Goal: Transaction & Acquisition: Purchase product/service

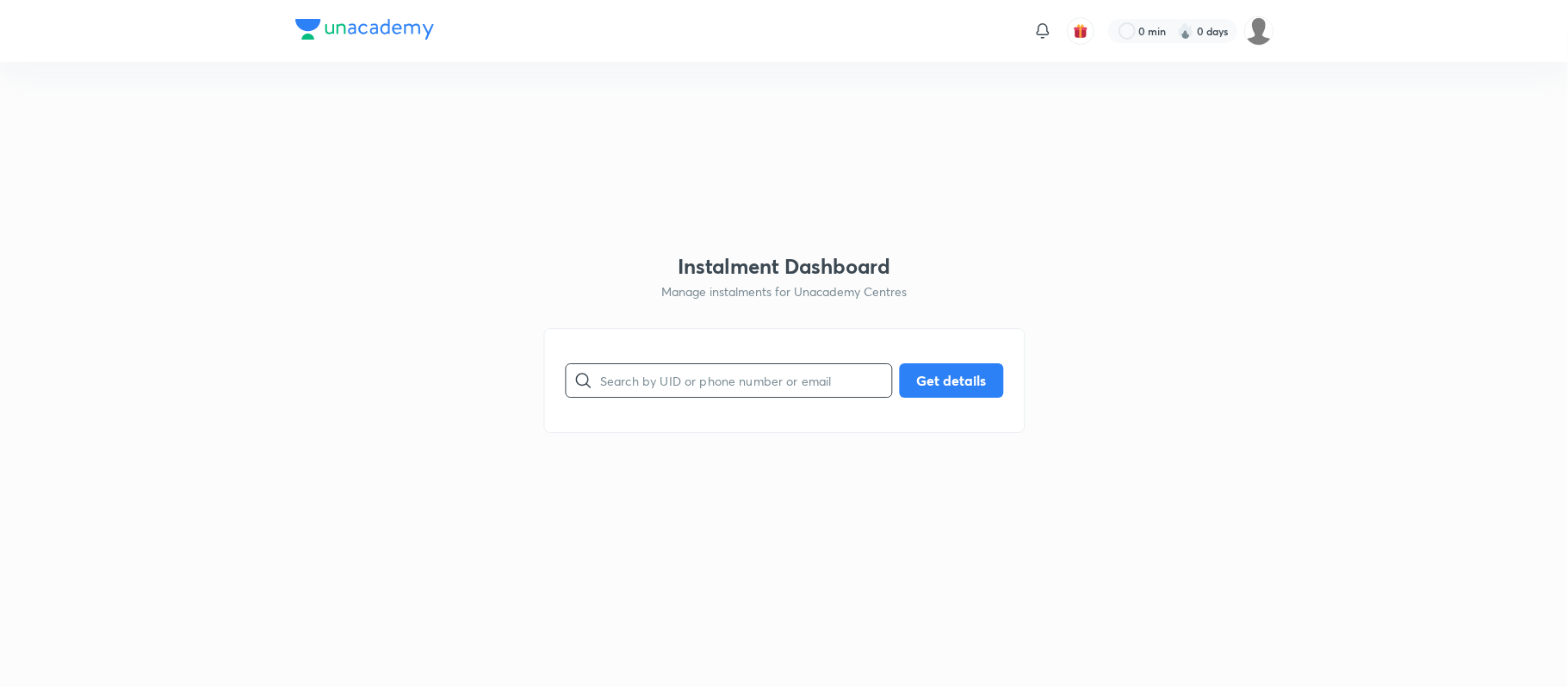
click at [722, 373] on input "text" at bounding box center [745, 380] width 291 height 44
paste input "[EMAIL_ADDRESS][DOMAIN_NAME]"
type input "[EMAIL_ADDRESS][DOMAIN_NAME]"
click at [941, 372] on button "Get details" at bounding box center [951, 379] width 105 height 35
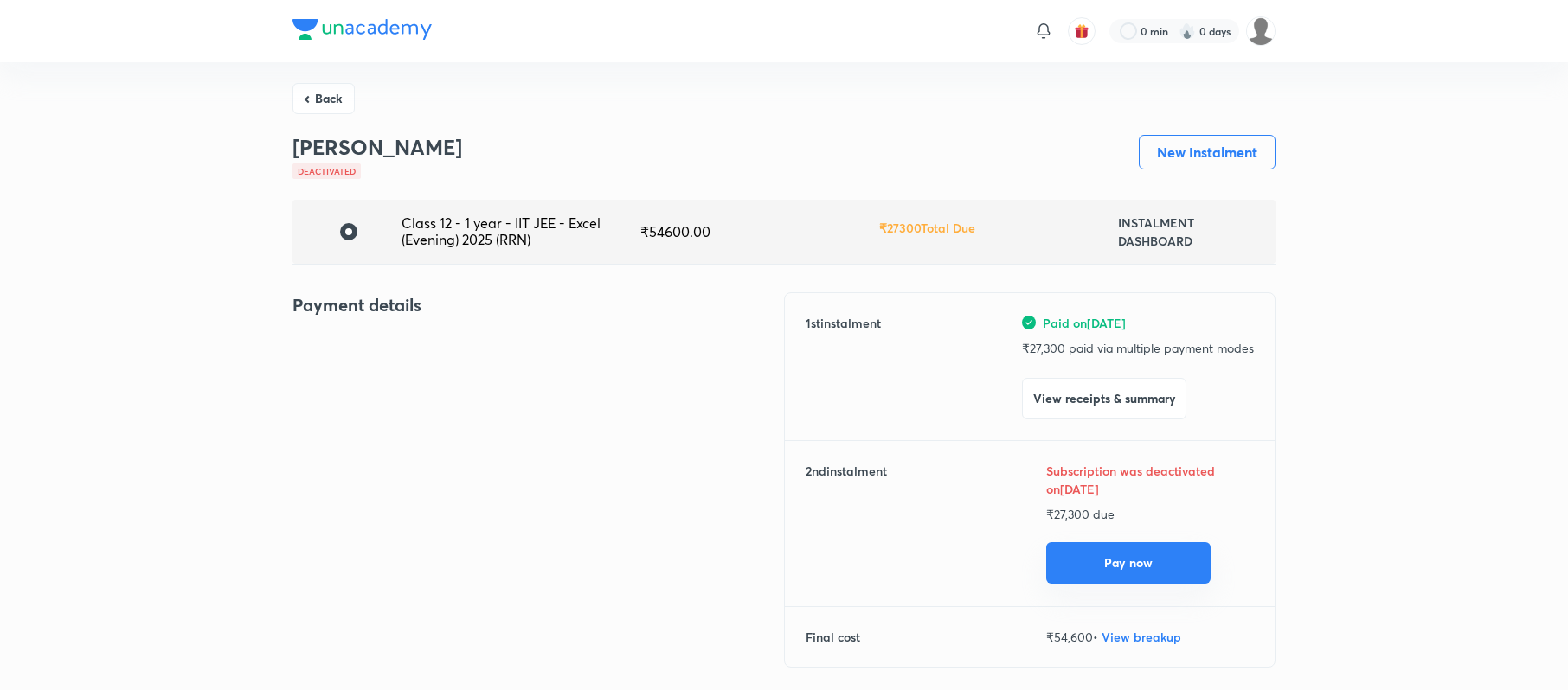
click at [1140, 572] on button "Pay now" at bounding box center [1129, 562] width 164 height 41
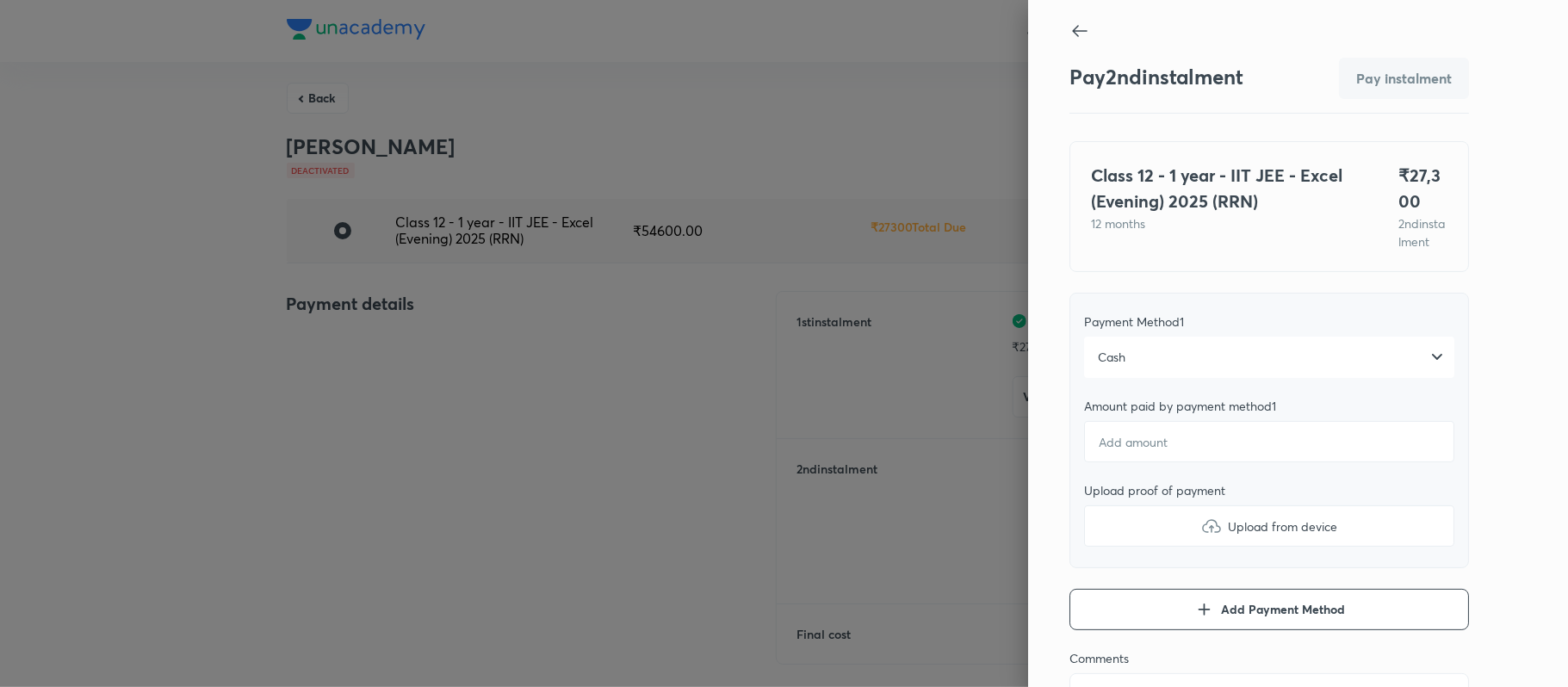
click at [1303, 369] on div "Cash" at bounding box center [1269, 356] width 370 height 41
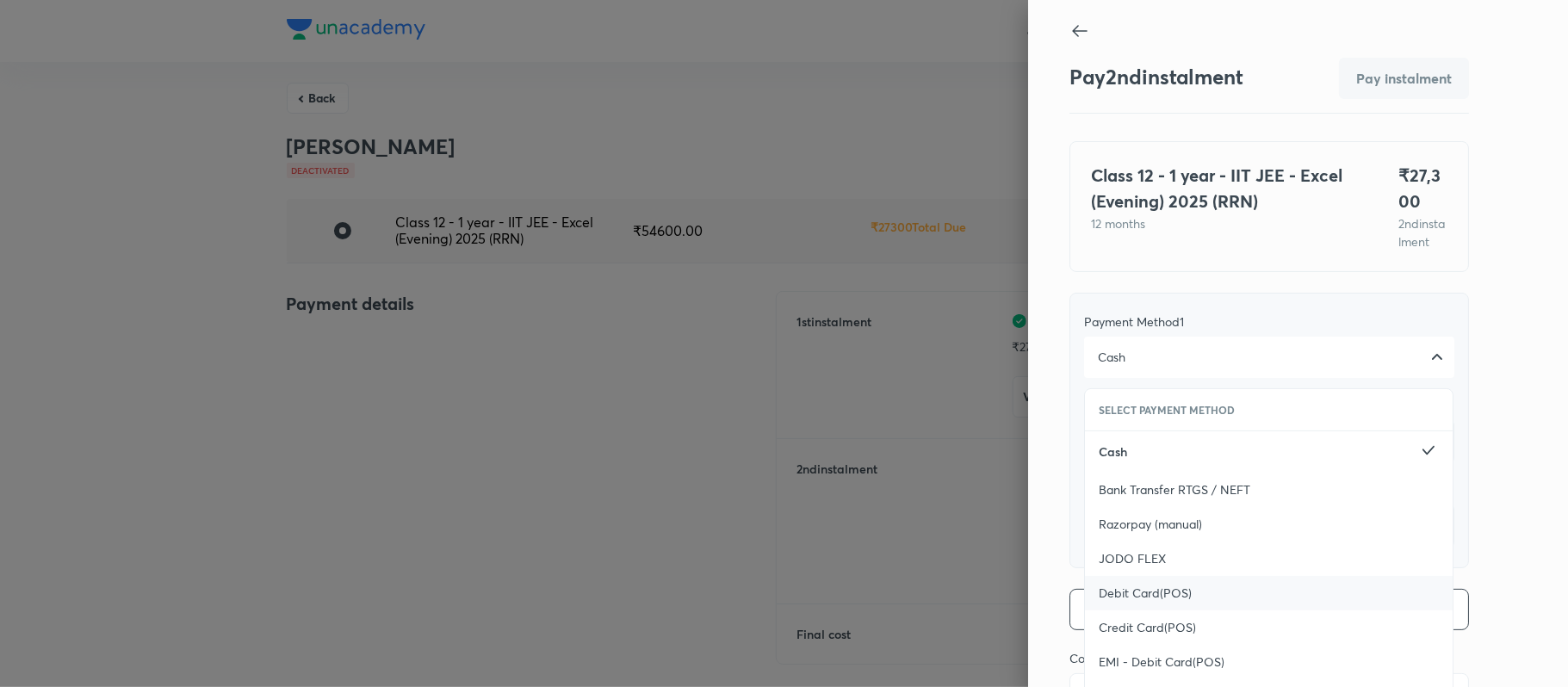
click at [1233, 611] on div "Debit Card(POS)" at bounding box center [1269, 593] width 368 height 35
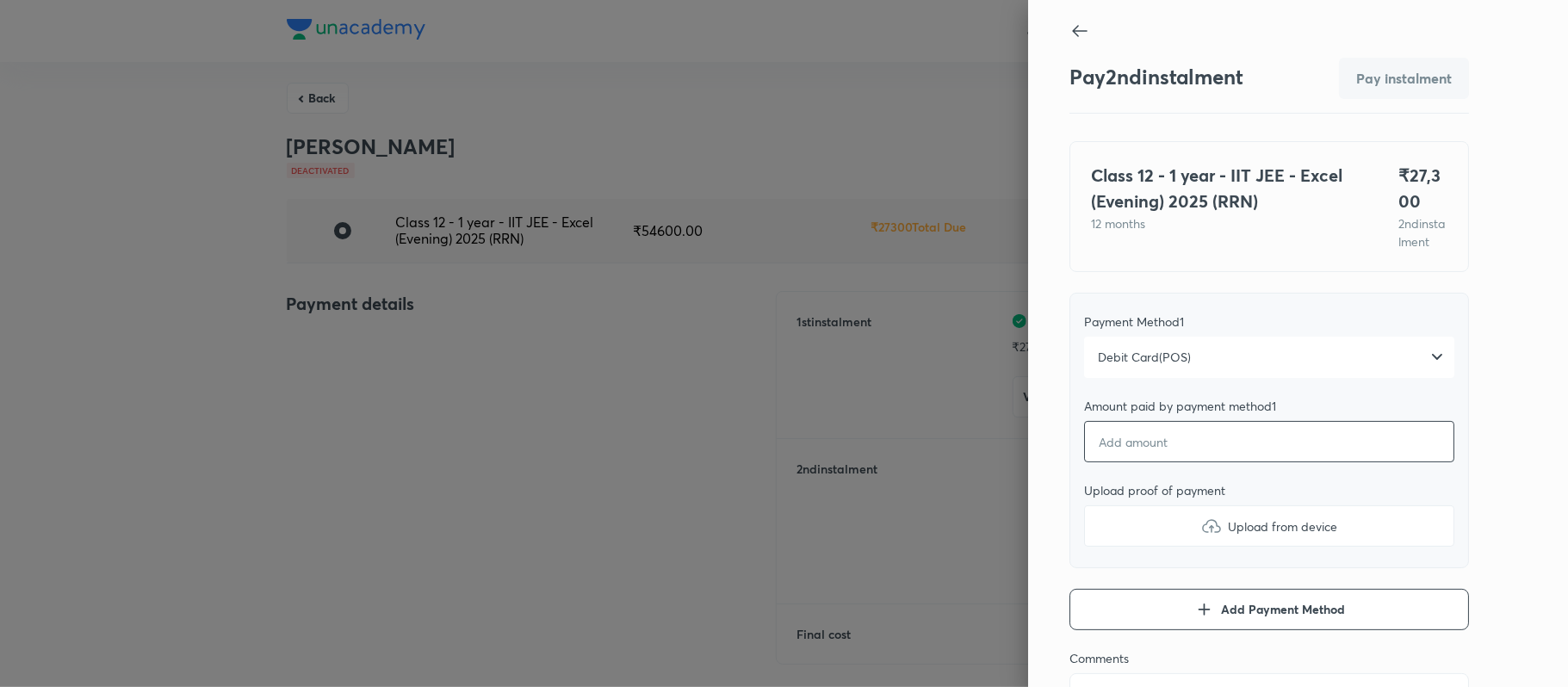
click at [1290, 463] on input "number" at bounding box center [1269, 441] width 370 height 41
type textarea "x"
type input "2"
type textarea "x"
type input "27"
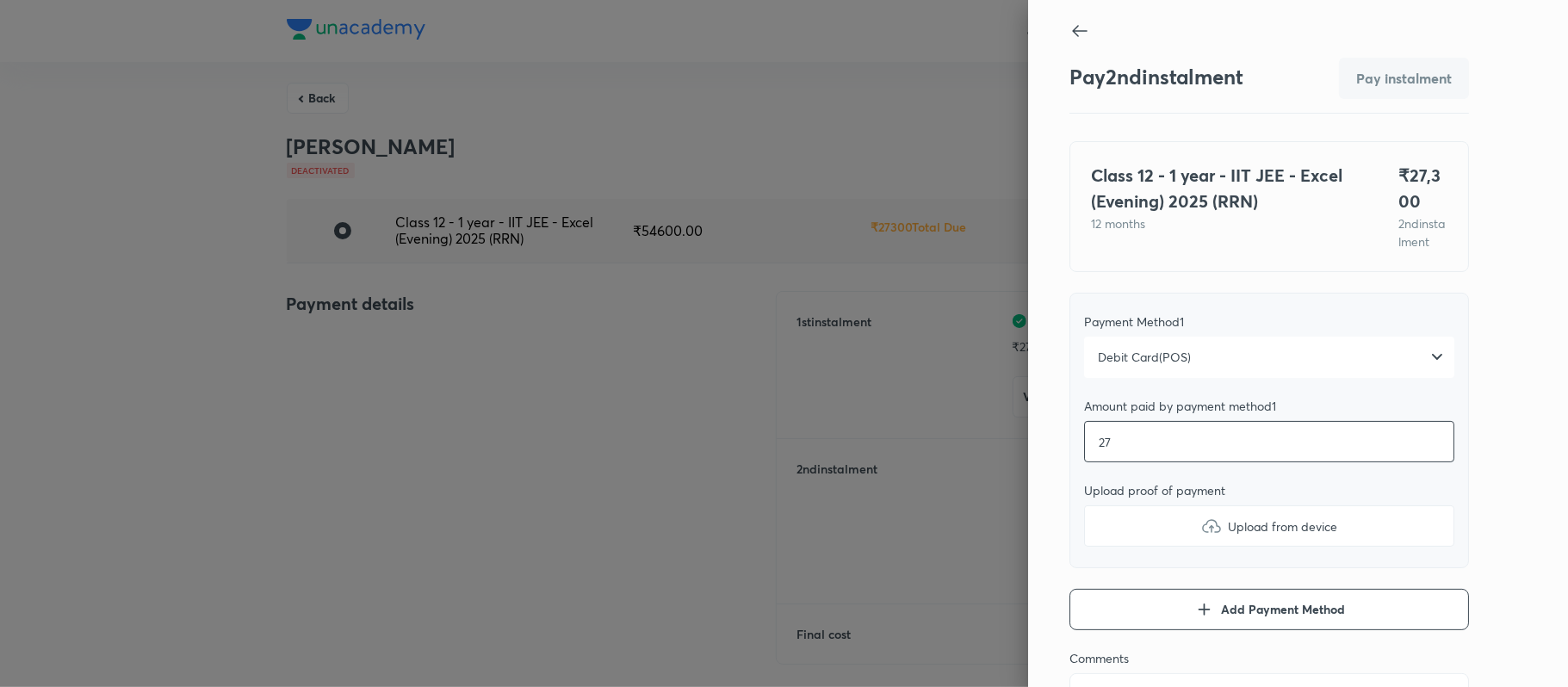
type textarea "x"
type input "273"
type textarea "x"
type input "2730"
type textarea "x"
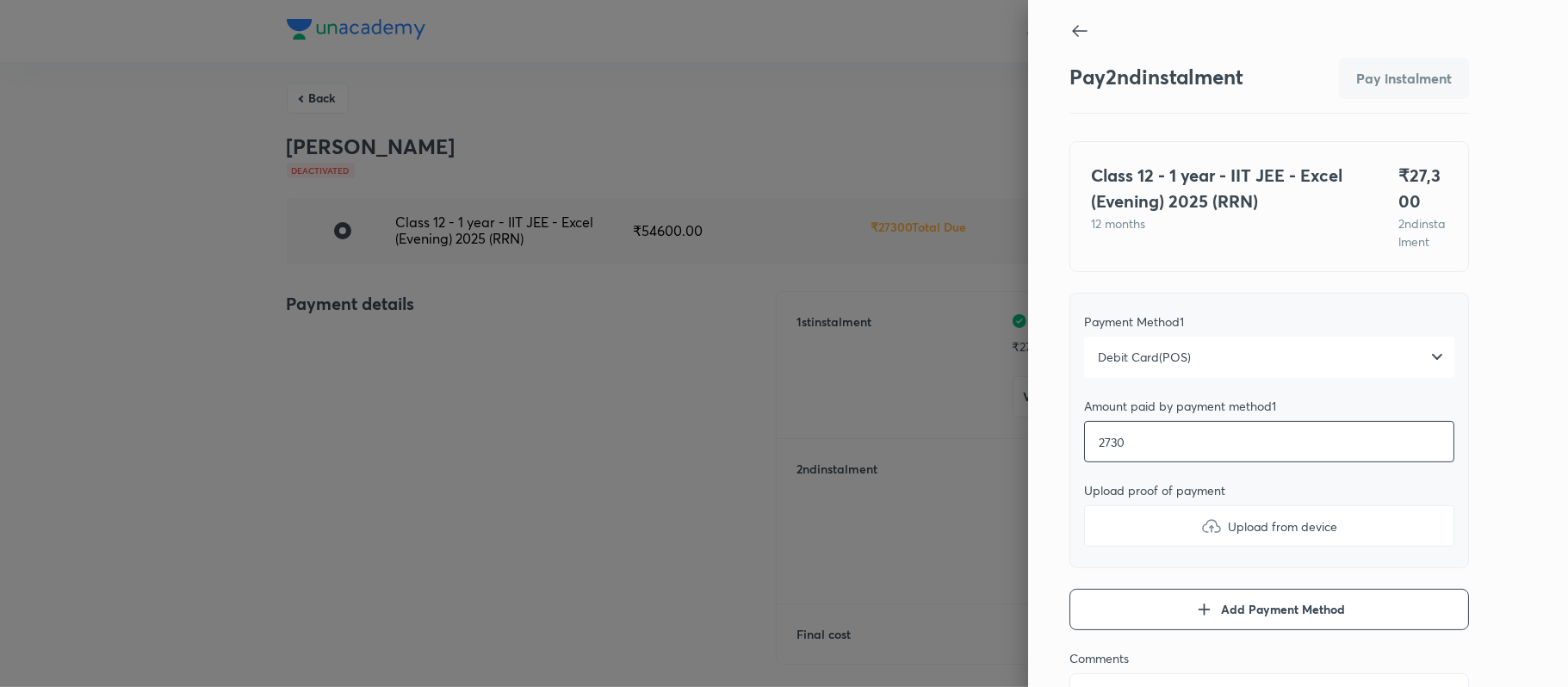
type input "27300"
type textarea "x"
type input "27300"
click at [1202, 536] on img at bounding box center [1212, 526] width 21 height 21
click at [0, 0] on input "Upload from device" at bounding box center [0, 0] width 0 height 0
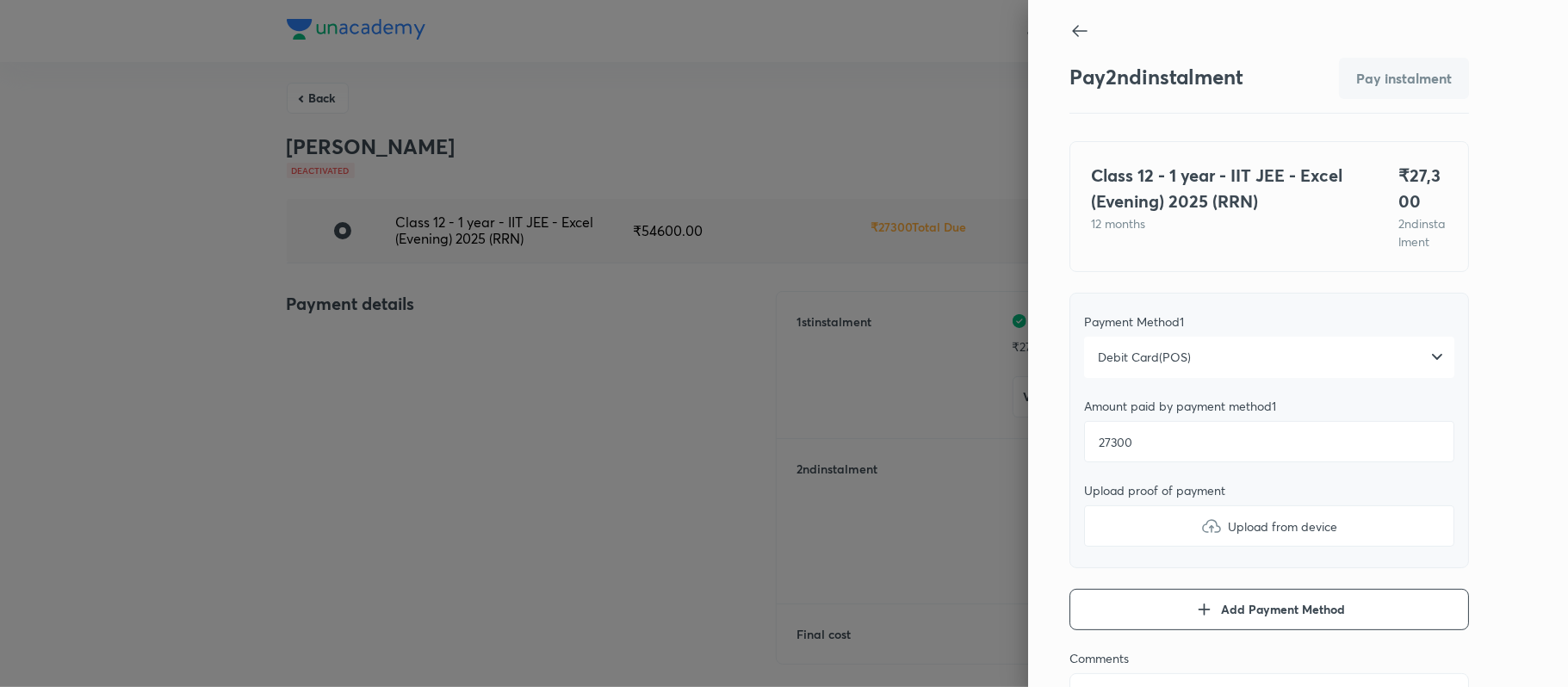
type textarea "x"
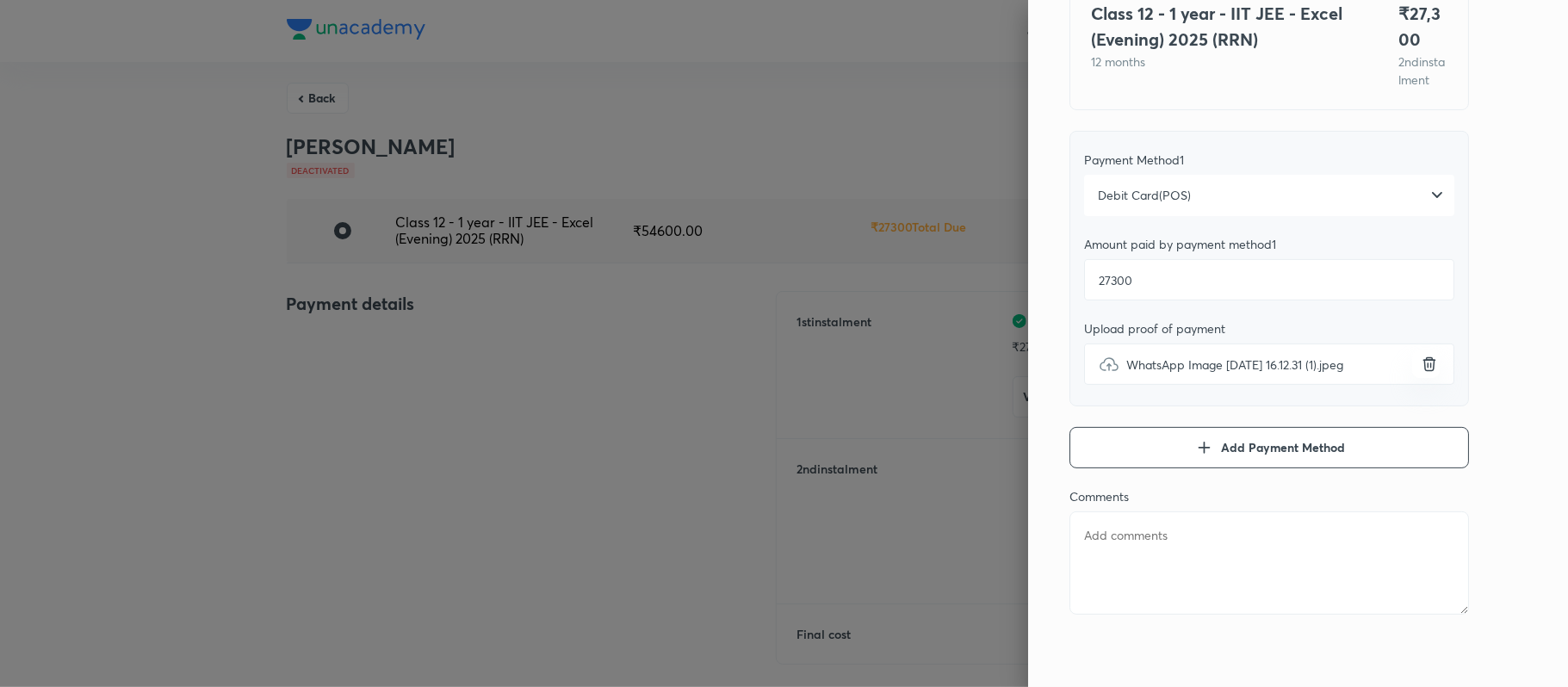
click at [1259, 552] on textarea at bounding box center [1270, 563] width 400 height 104
type textarea "2"
type textarea "x"
type textarea "2n"
type textarea "x"
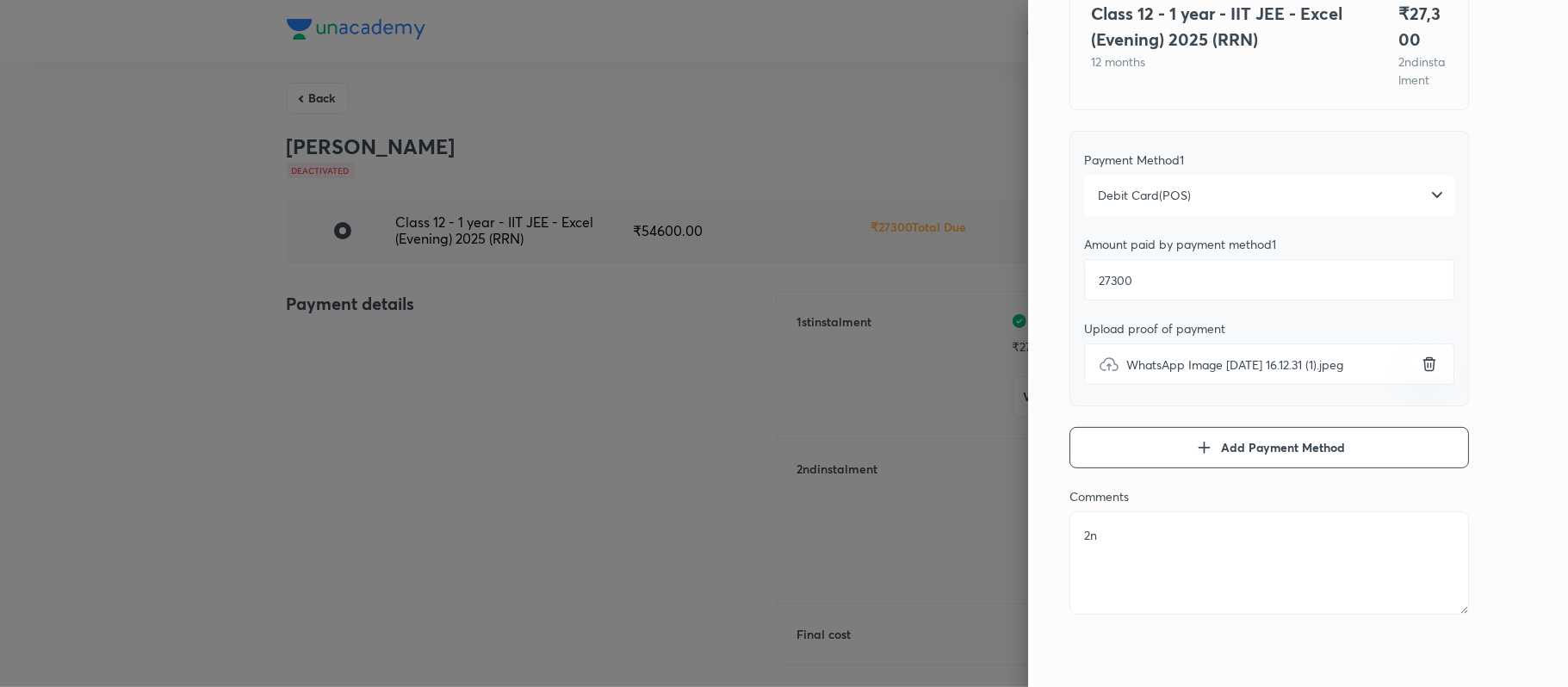
type textarea "2nd"
type textarea "x"
type textarea "2nd"
type textarea "x"
type textarea "2nd i"
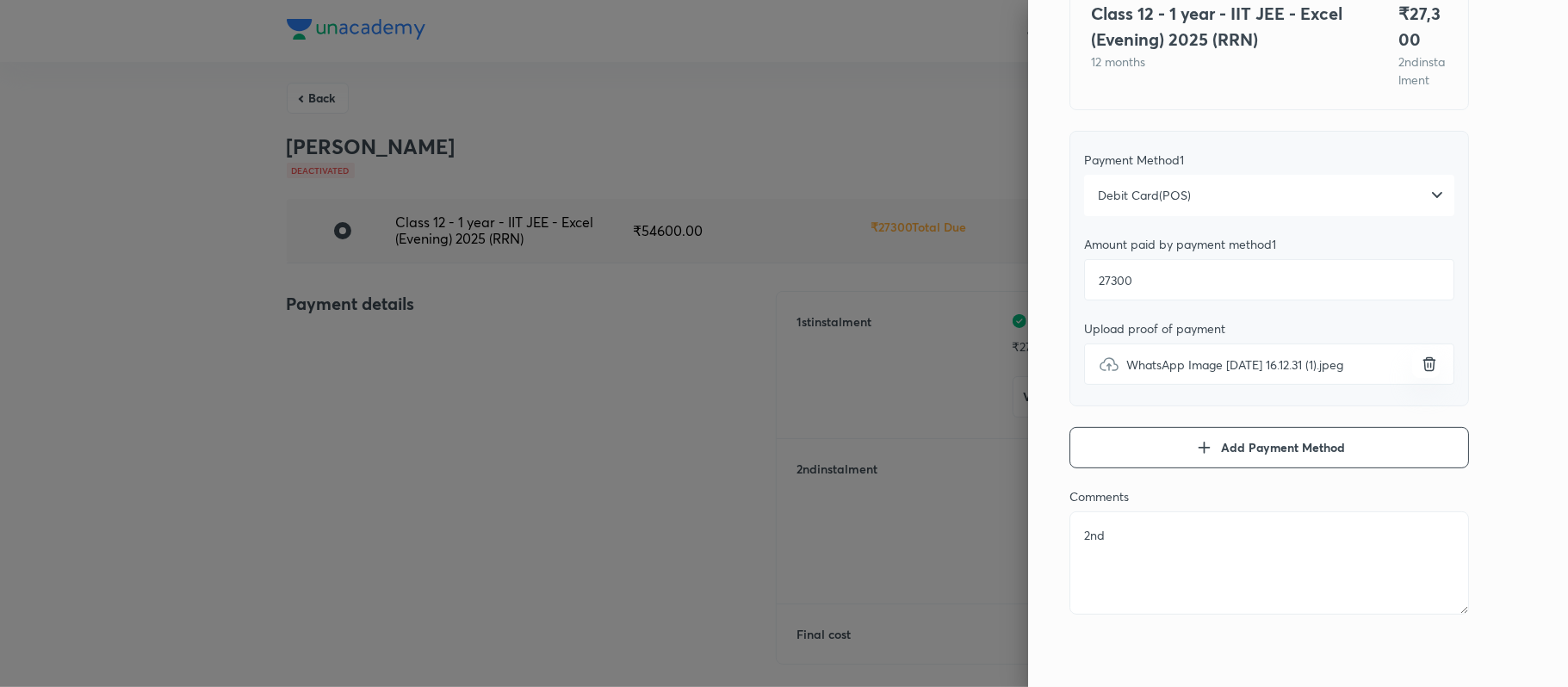
type textarea "x"
type textarea "2nd in"
type textarea "x"
type textarea "2nd ins"
type textarea "x"
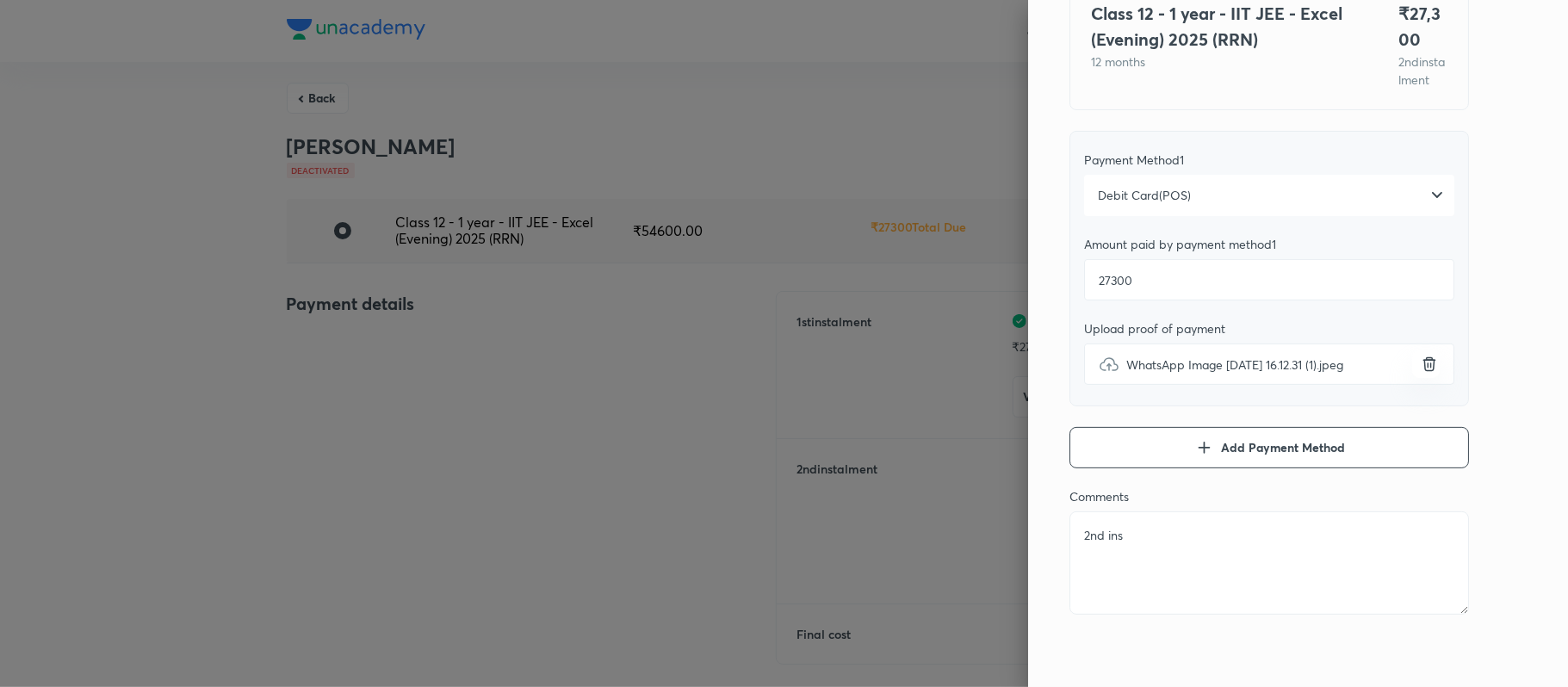
type textarea "2nd inst"
type textarea "x"
type textarea "2nd insta"
type textarea "x"
type textarea "2nd instal"
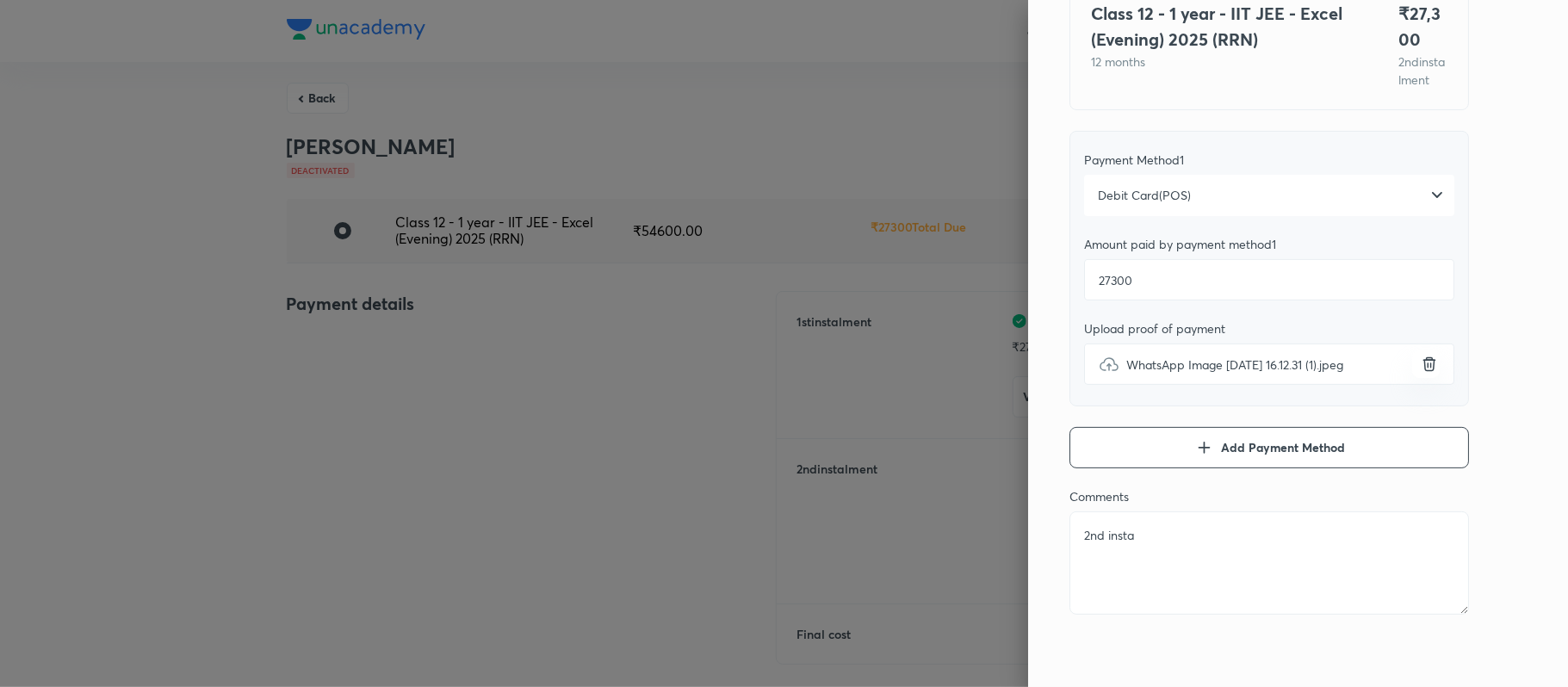
type textarea "x"
type textarea "2nd install"
type textarea "x"
type textarea "2nd installm"
type textarea "x"
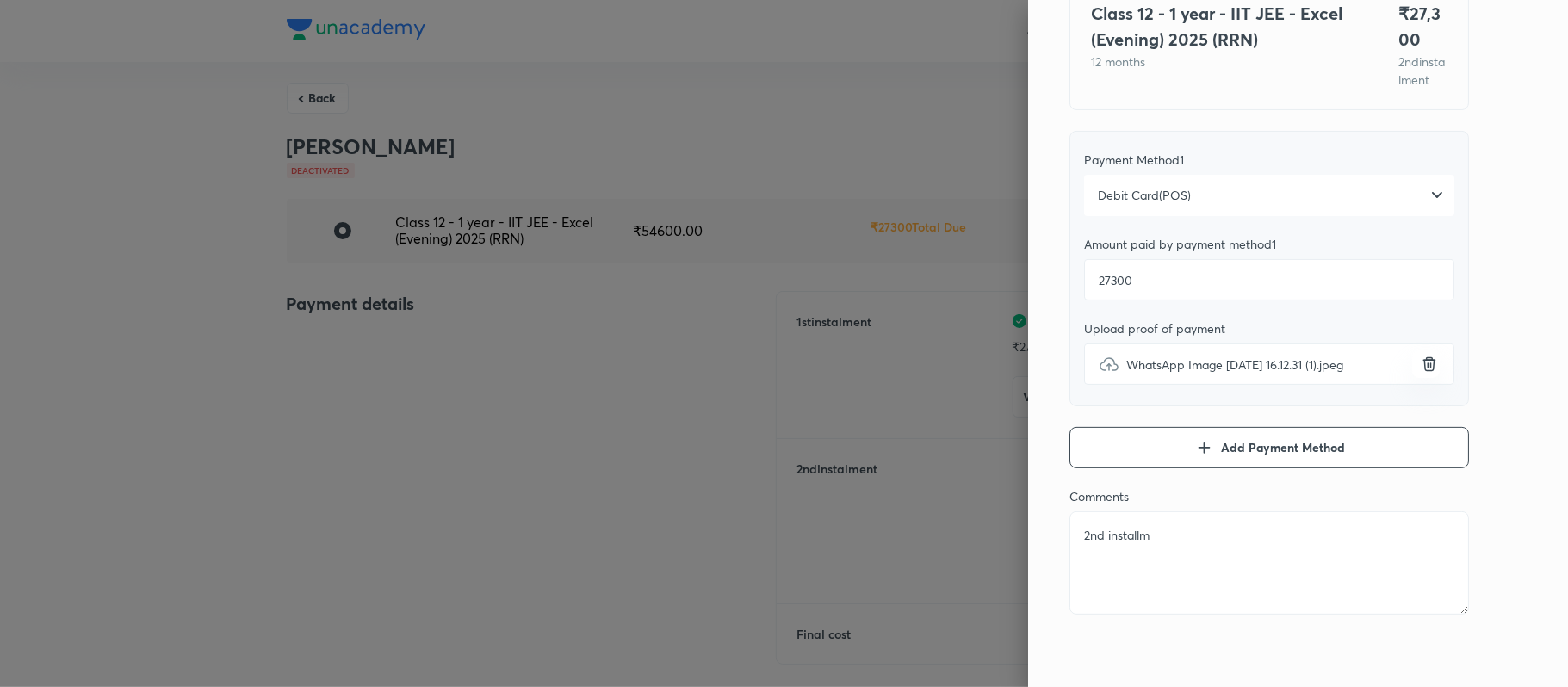
type textarea "2nd installme"
type textarea "x"
type textarea "2nd installmen"
type textarea "x"
type textarea "2nd installment"
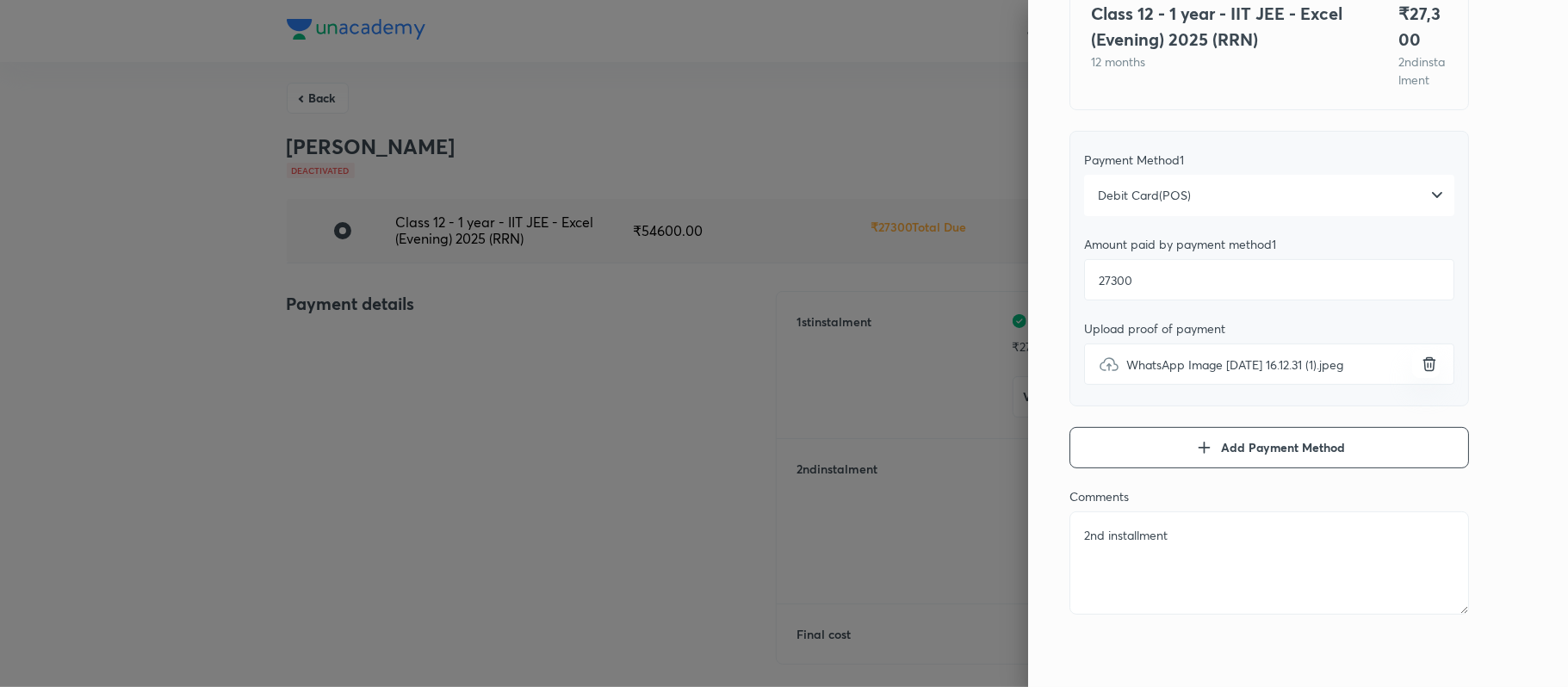
type textarea "x"
type textarea "2nd installment"
type textarea "x"
type textarea "2nd installment p"
type textarea "x"
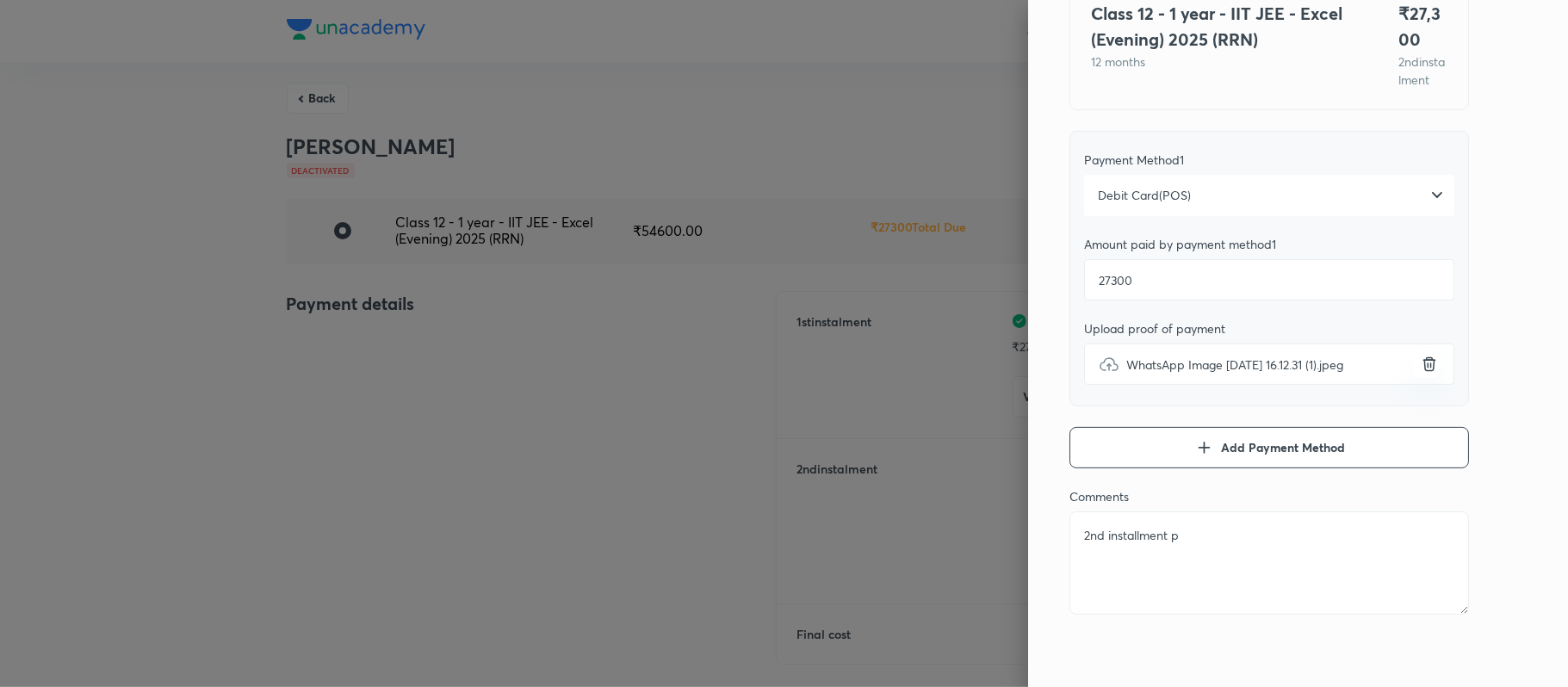
type textarea "2nd installment pa"
type textarea "x"
type textarea "2nd installment pai"
type textarea "x"
type textarea "2nd installment paid"
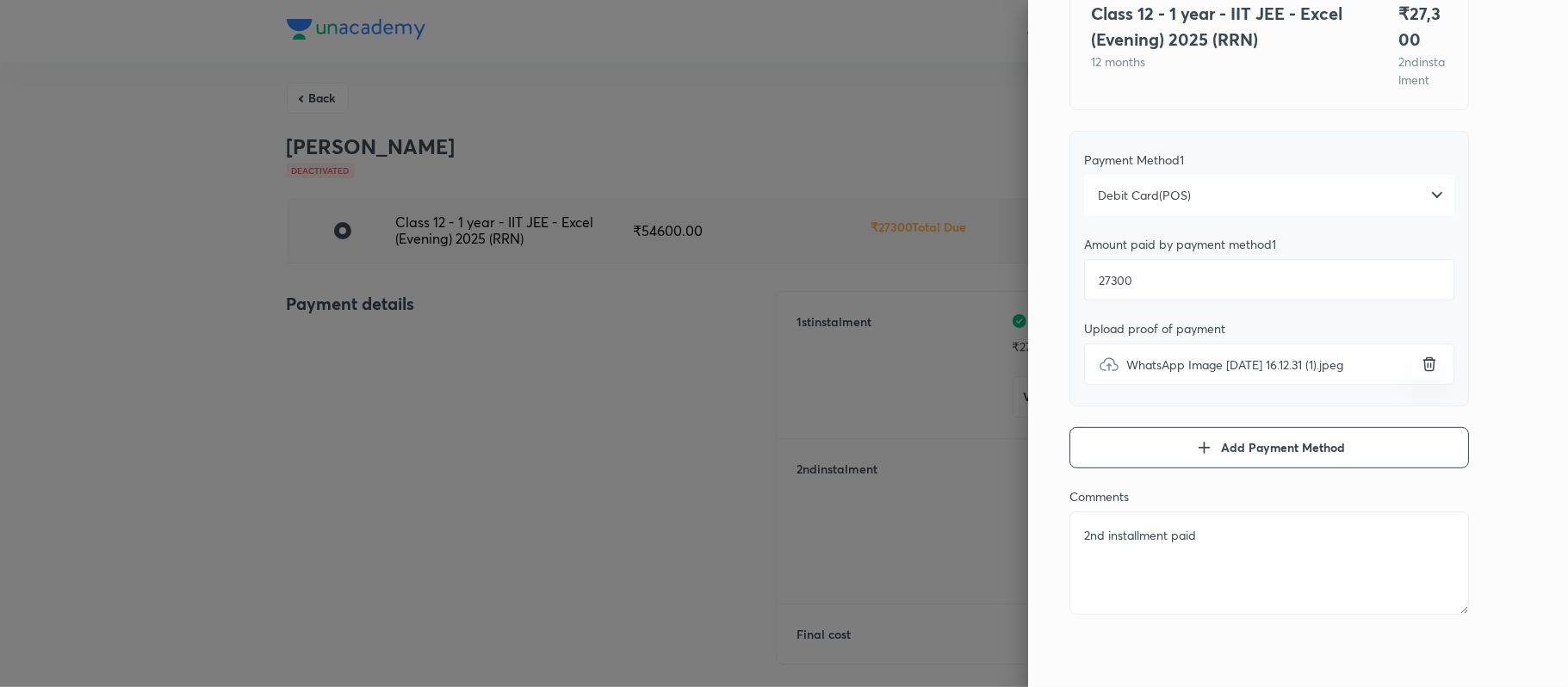
type textarea "x"
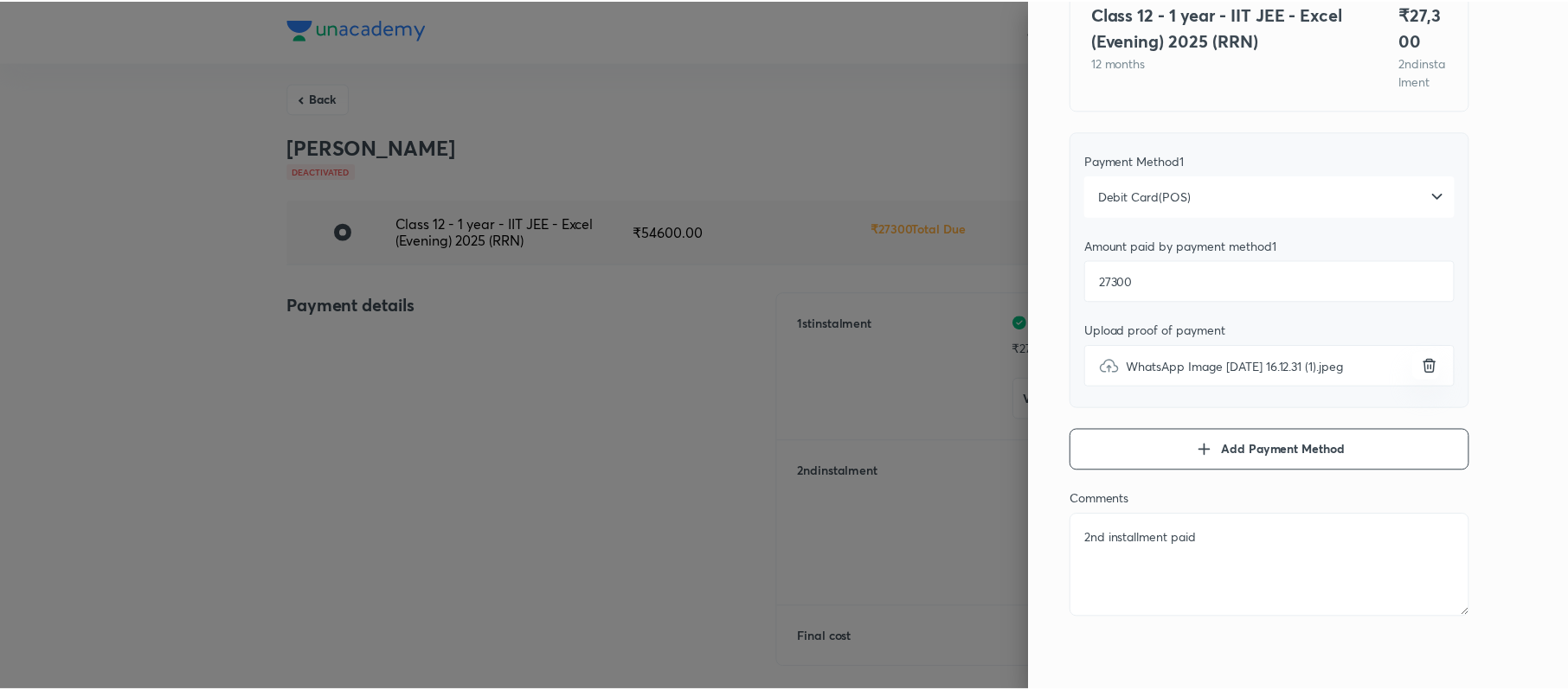
scroll to position [0, 0]
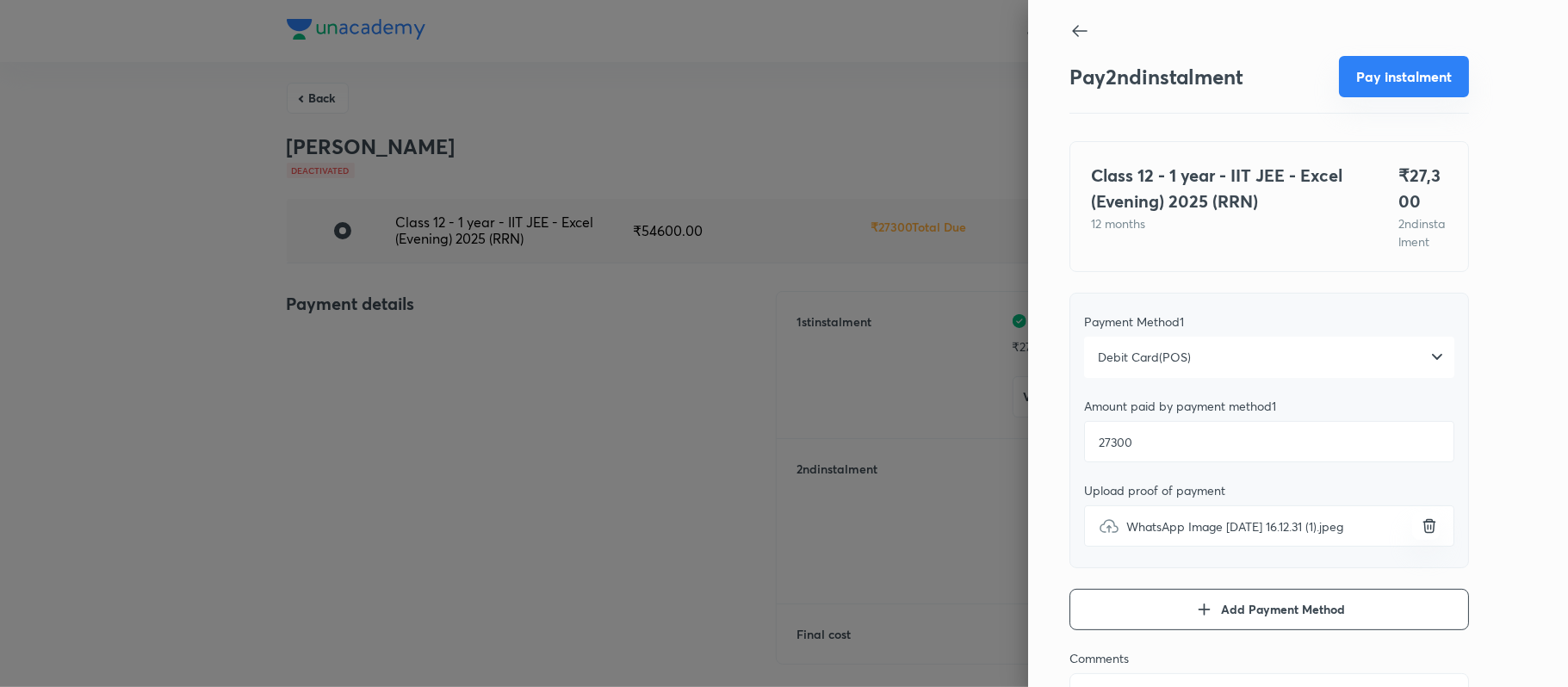
type textarea "2nd installment paid"
click at [1372, 76] on button "Pay instalment" at bounding box center [1403, 76] width 130 height 41
type textarea "x"
